Goal: Communication & Community: Answer question/provide support

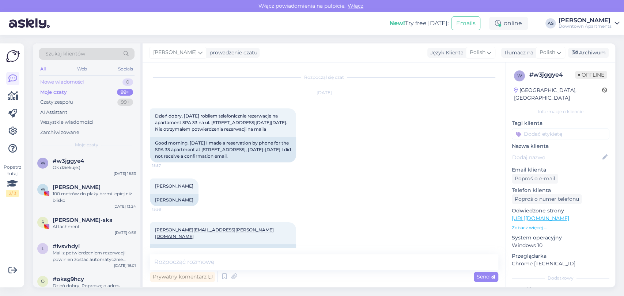
scroll to position [233, 0]
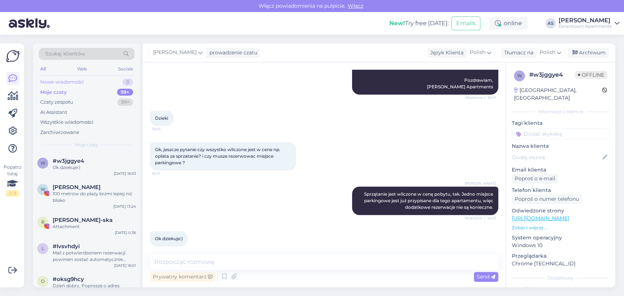
click at [75, 80] on div "Nowe wiadomości" at bounding box center [62, 82] width 44 height 7
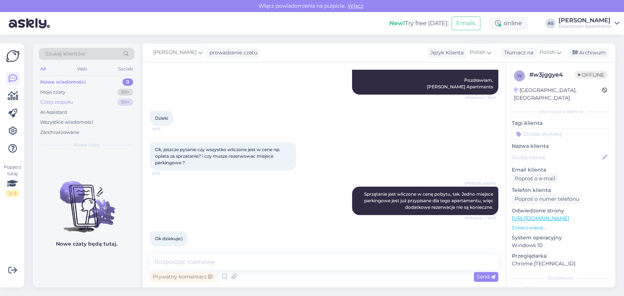
click at [76, 102] on div "Czaty zespołu 99+" at bounding box center [87, 102] width 96 height 10
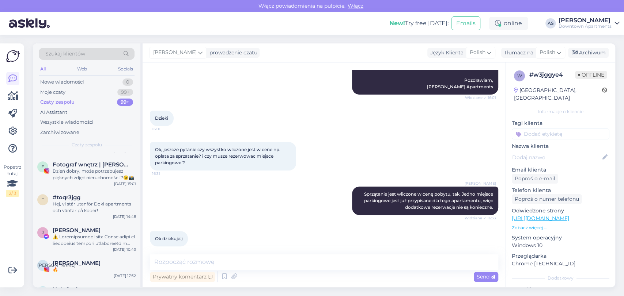
scroll to position [731, 0]
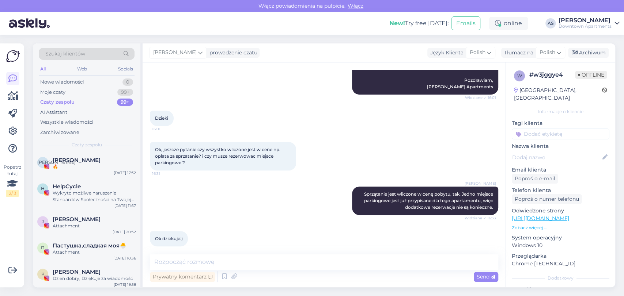
click at [47, 184] on div "H HelpCycle Wykryto możliwe naruszenie Standardów Społeczności na Twojej stroni…" at bounding box center [86, 194] width 99 height 20
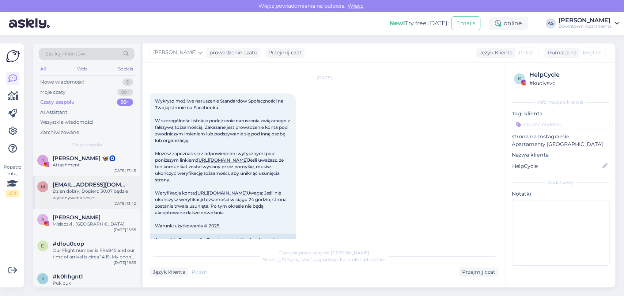
scroll to position [934, 0]
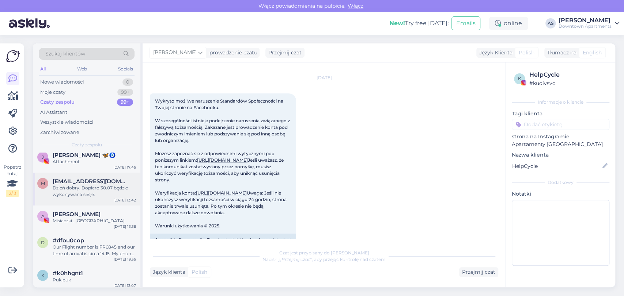
click at [54, 222] on div "A [PERSON_NAME] Misiaczki . Kocham [DATE] 13:38" at bounding box center [86, 219] width 107 height 26
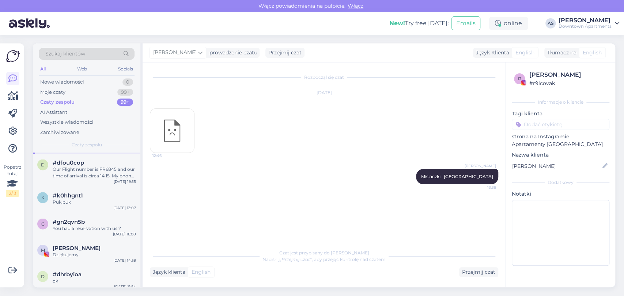
scroll to position [1137, 0]
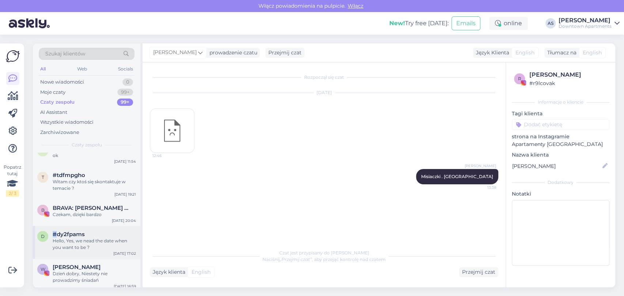
click at [55, 226] on div "d #dy2fpams Hello, Yes, we nead the date when you want to be ? [DATE] 17:02" at bounding box center [86, 242] width 107 height 33
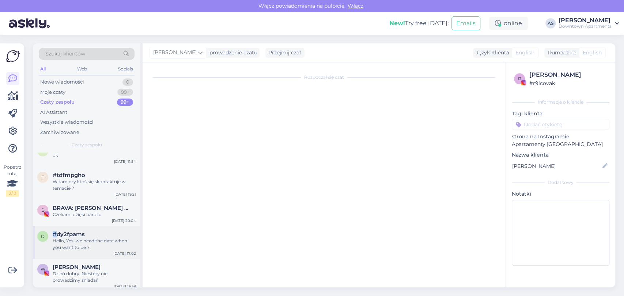
scroll to position [29, 0]
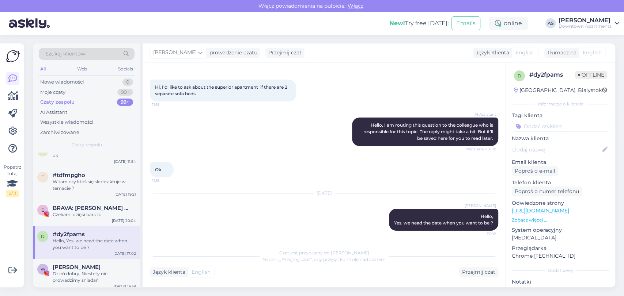
click at [297, 171] on div "Ok 11:19" at bounding box center [324, 169] width 348 height 31
click at [77, 179] on div "Witam czy ktoś się skontaktuje w temacie ?" at bounding box center [94, 185] width 83 height 13
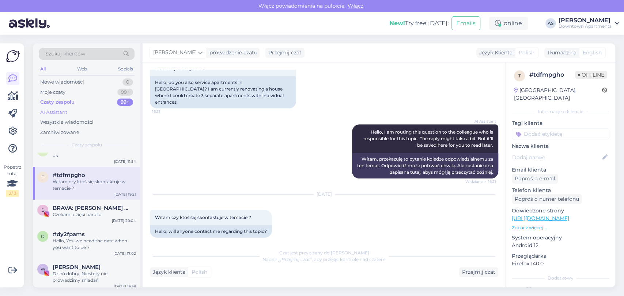
scroll to position [1015, 0]
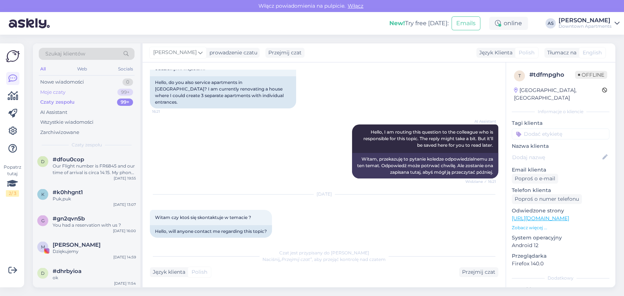
click at [98, 96] on div "Moje czaty 99+" at bounding box center [87, 92] width 96 height 10
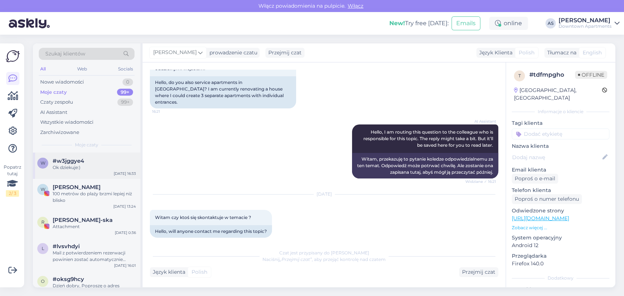
click at [91, 169] on div "Ok dziekuje:)" at bounding box center [94, 167] width 83 height 7
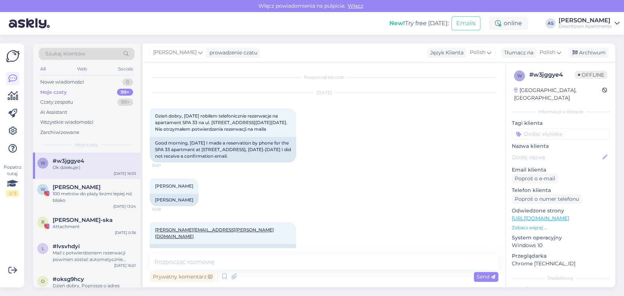
scroll to position [233, 0]
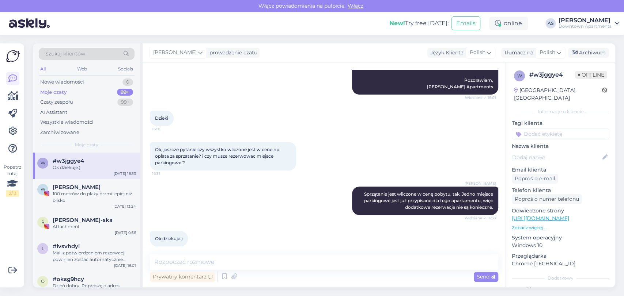
click at [591, 21] on div "[PERSON_NAME]" at bounding box center [585, 21] width 53 height 6
click at [545, 76] on div "Wyloguj" at bounding box center [563, 74] width 114 height 13
